Goal: Task Accomplishment & Management: Manage account settings

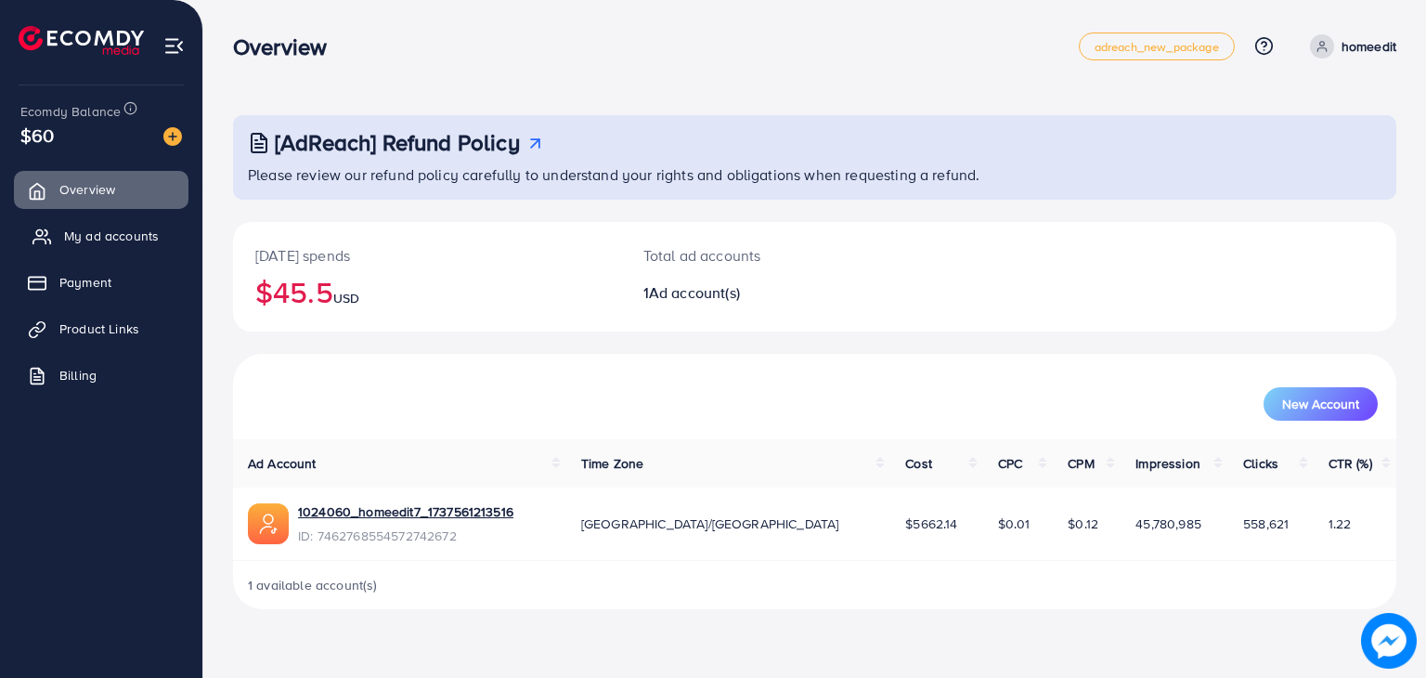
click at [98, 232] on span "My ad accounts" at bounding box center [111, 236] width 95 height 19
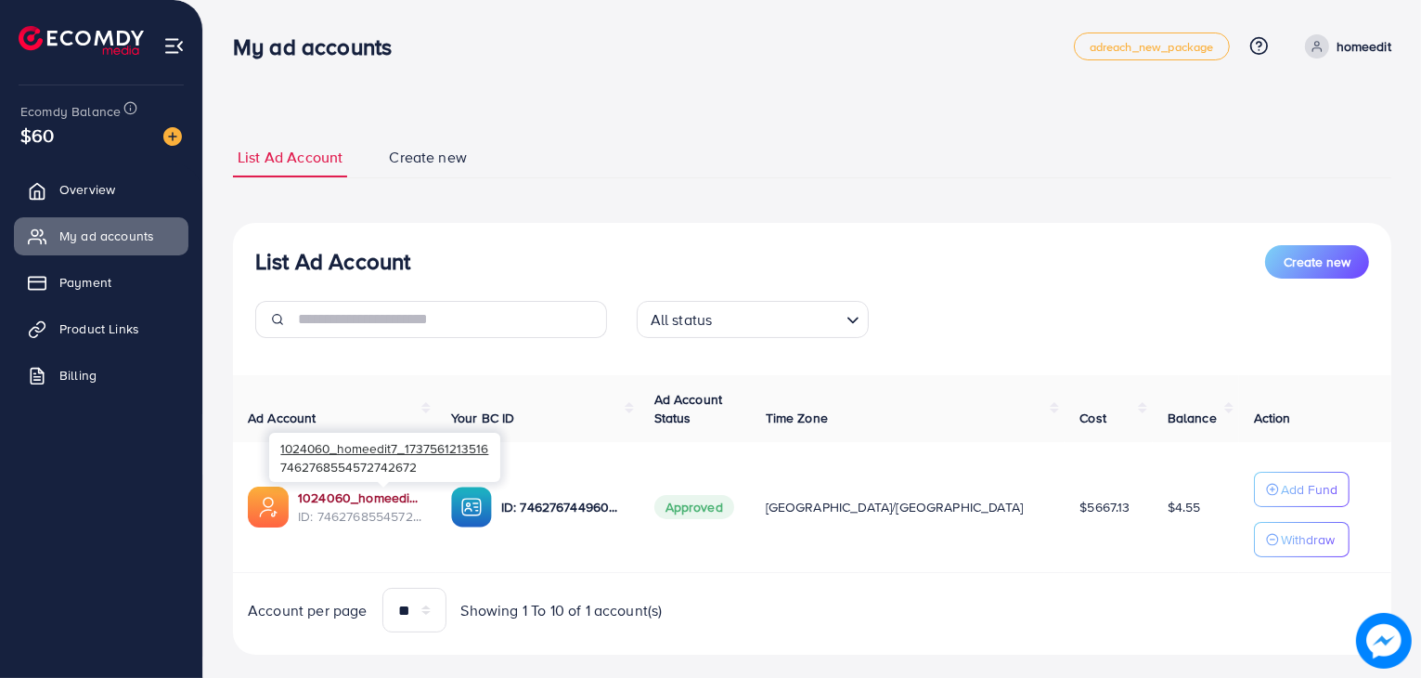
click at [379, 492] on link "1024060_homeedit7_1737561213516" at bounding box center [359, 497] width 123 height 19
